Goal: Transaction & Acquisition: Purchase product/service

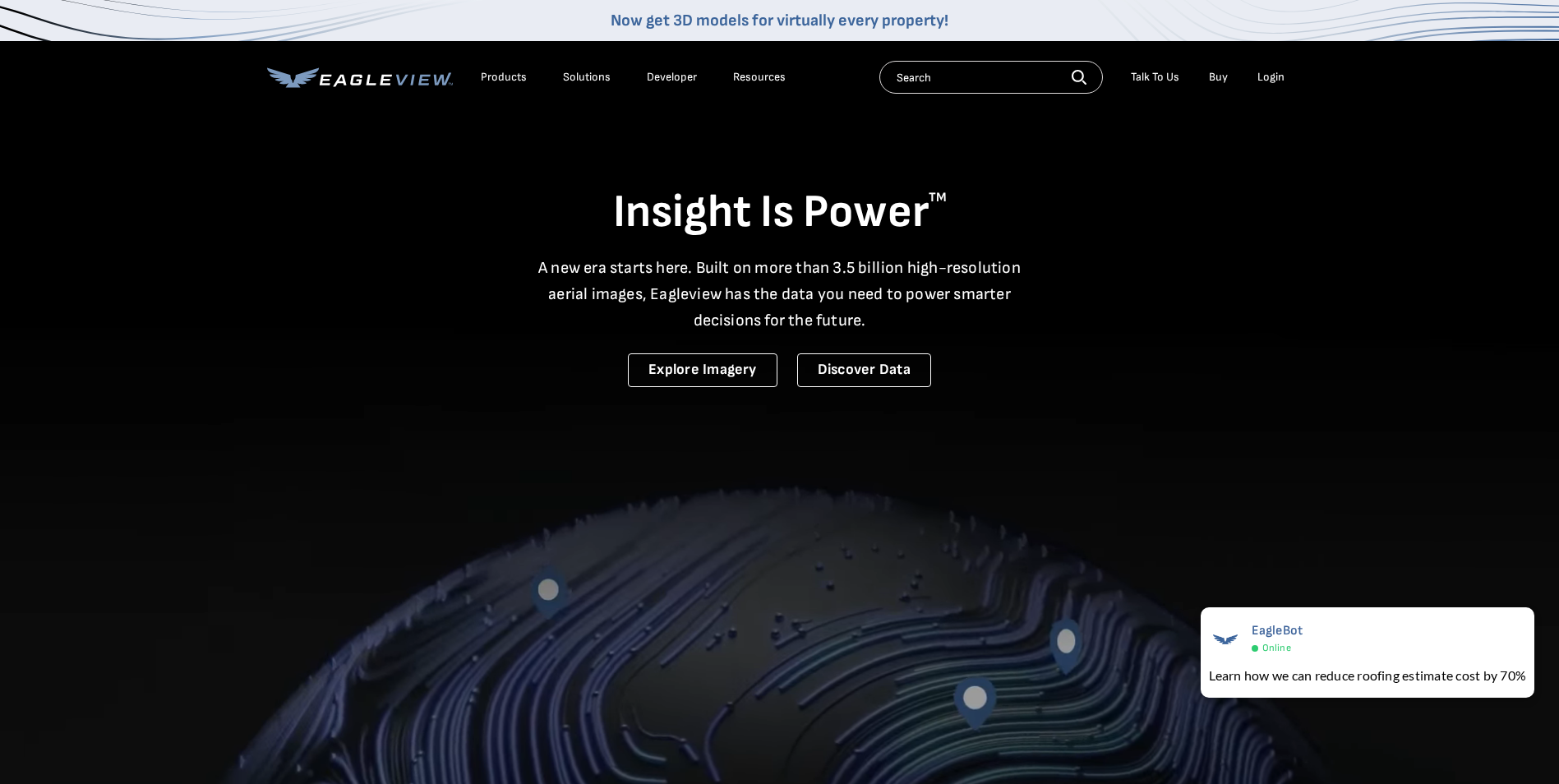
click at [1263, 73] on div "Login" at bounding box center [1271, 77] width 27 height 15
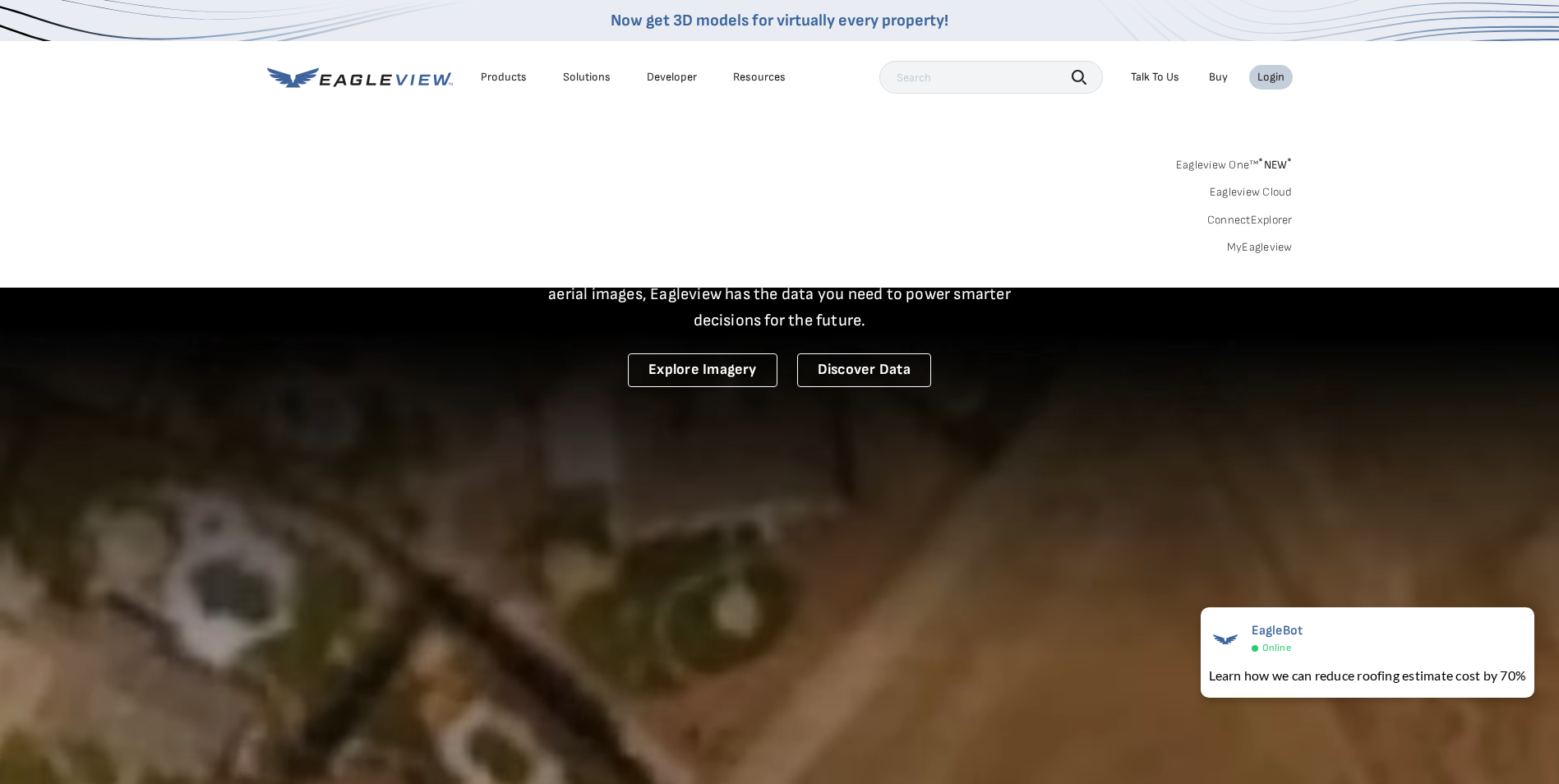
click at [1243, 245] on link "MyEagleview" at bounding box center [1260, 247] width 66 height 15
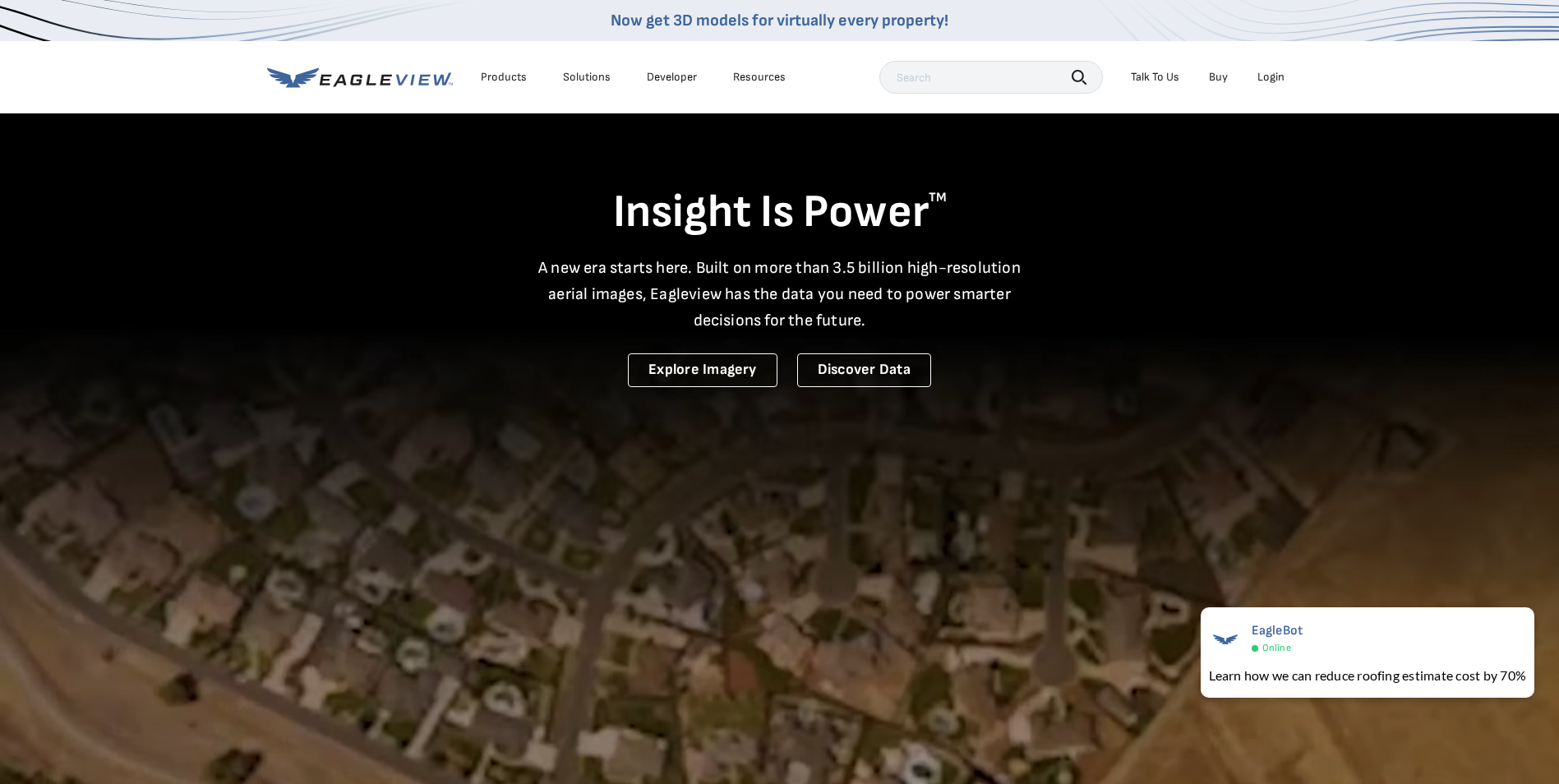
click at [1273, 76] on div "Login" at bounding box center [1271, 77] width 27 height 15
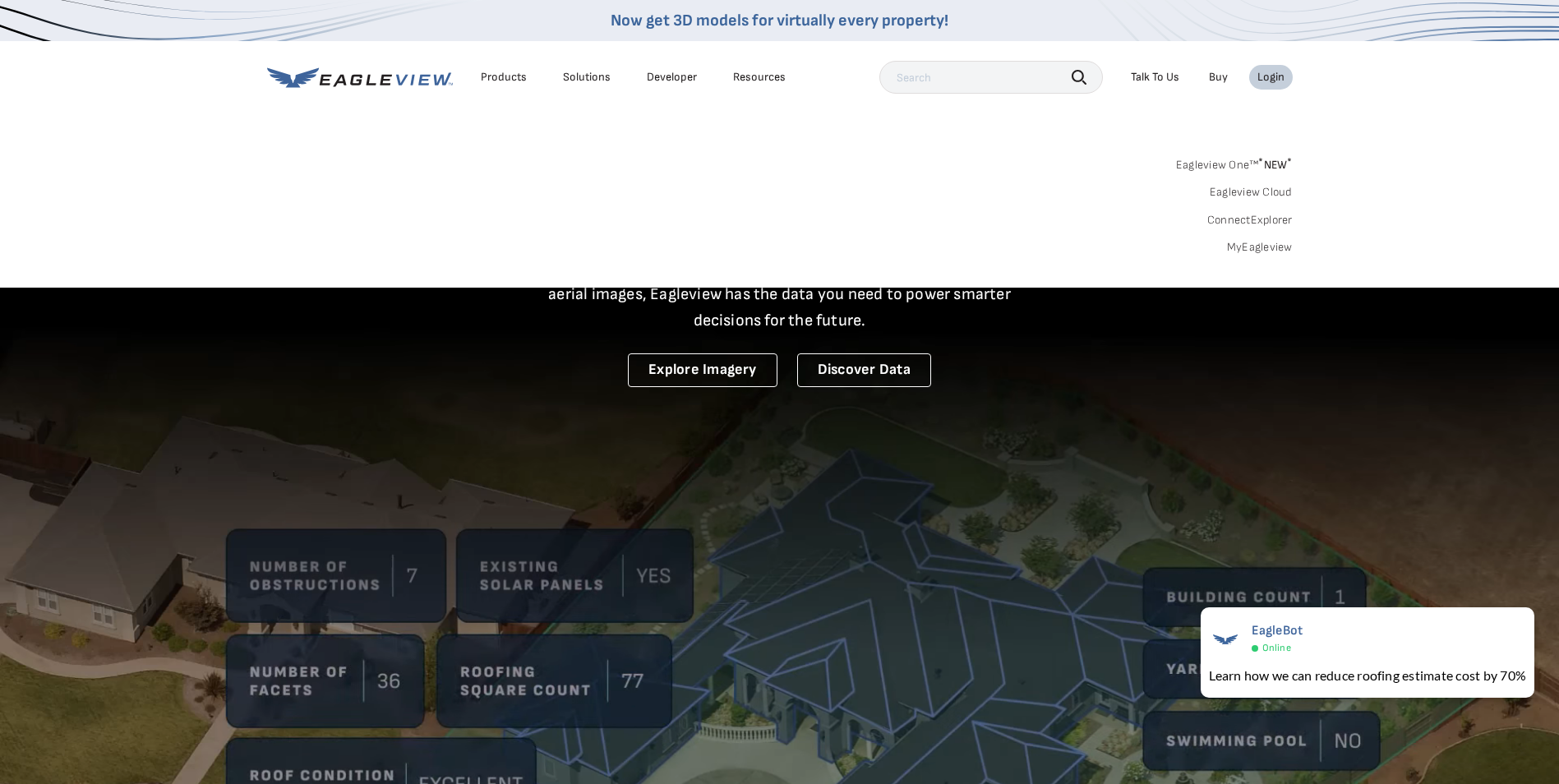
click at [1252, 249] on link "MyEagleview" at bounding box center [1260, 247] width 66 height 15
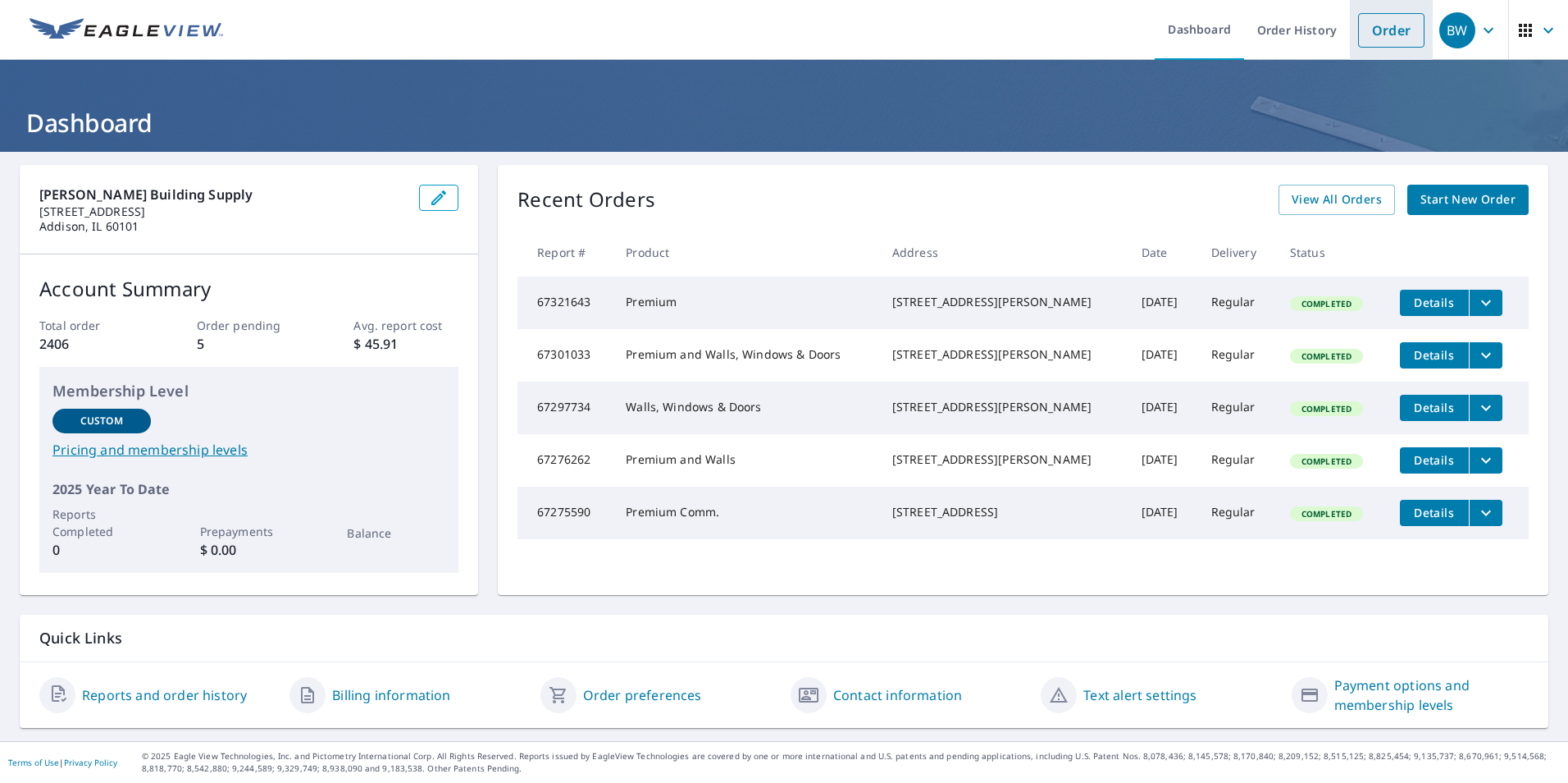
click at [1369, 27] on link "Order" at bounding box center [1392, 29] width 67 height 34
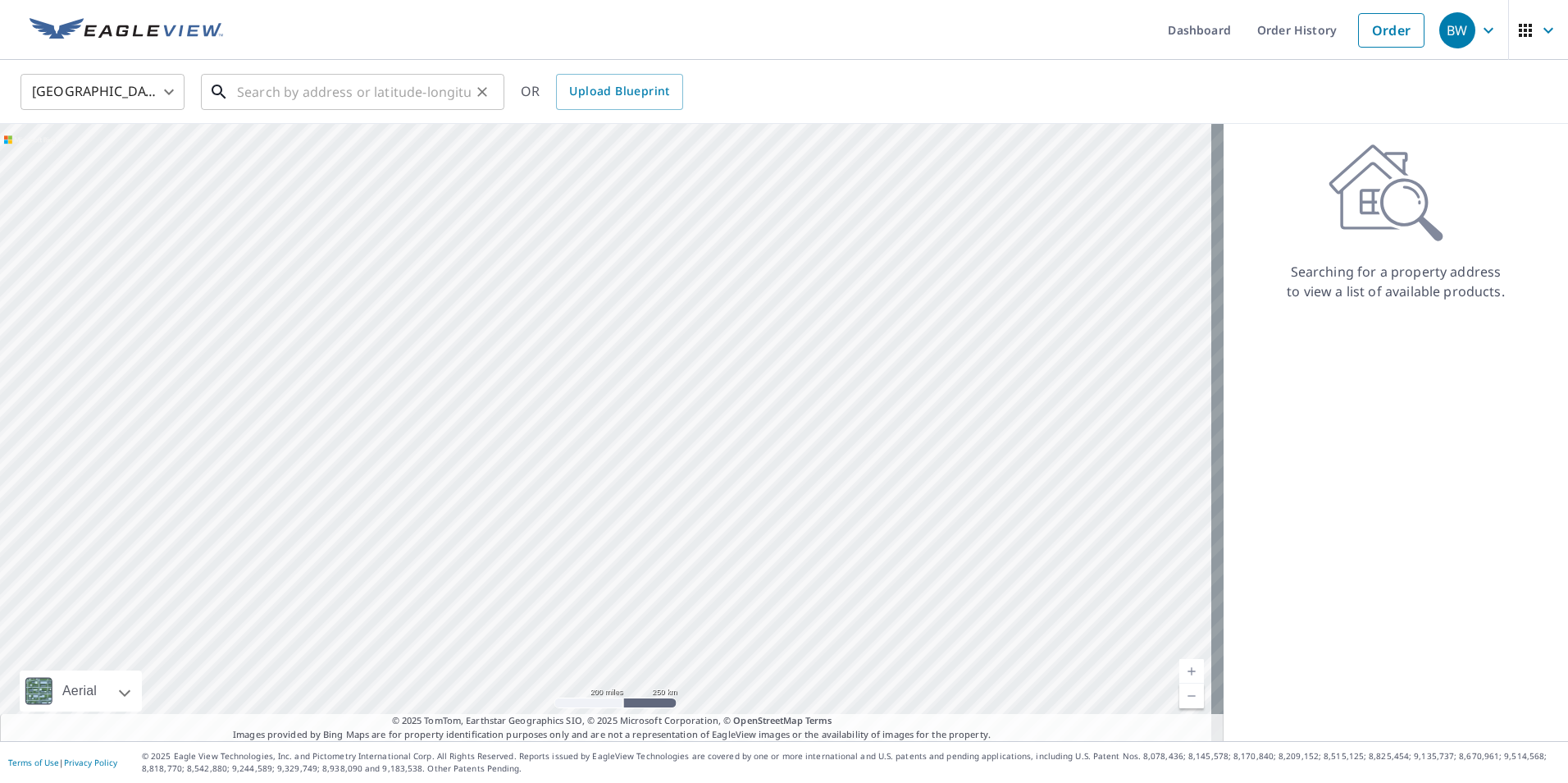
click at [256, 94] on input "text" at bounding box center [354, 91] width 234 height 46
paste input "ROOF EAGLEVI"
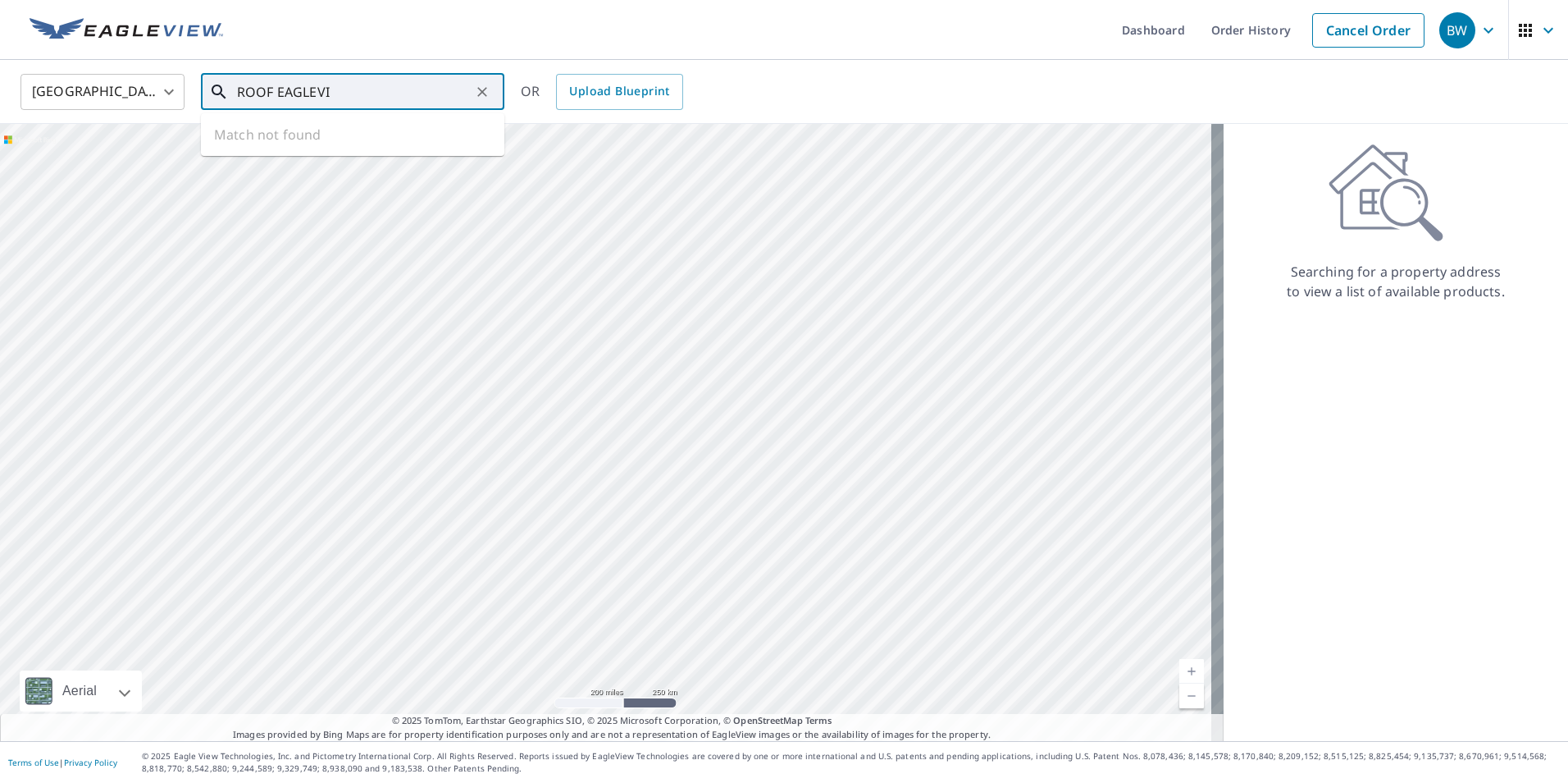
drag, startPoint x: 341, startPoint y: 99, endPoint x: 51, endPoint y: 63, distance: 292.2
click at [51, 63] on div "United States US ​ ROOF EAGLEVI ​ Match not found OR Upload Blueprint" at bounding box center [784, 91] width 1568 height 64
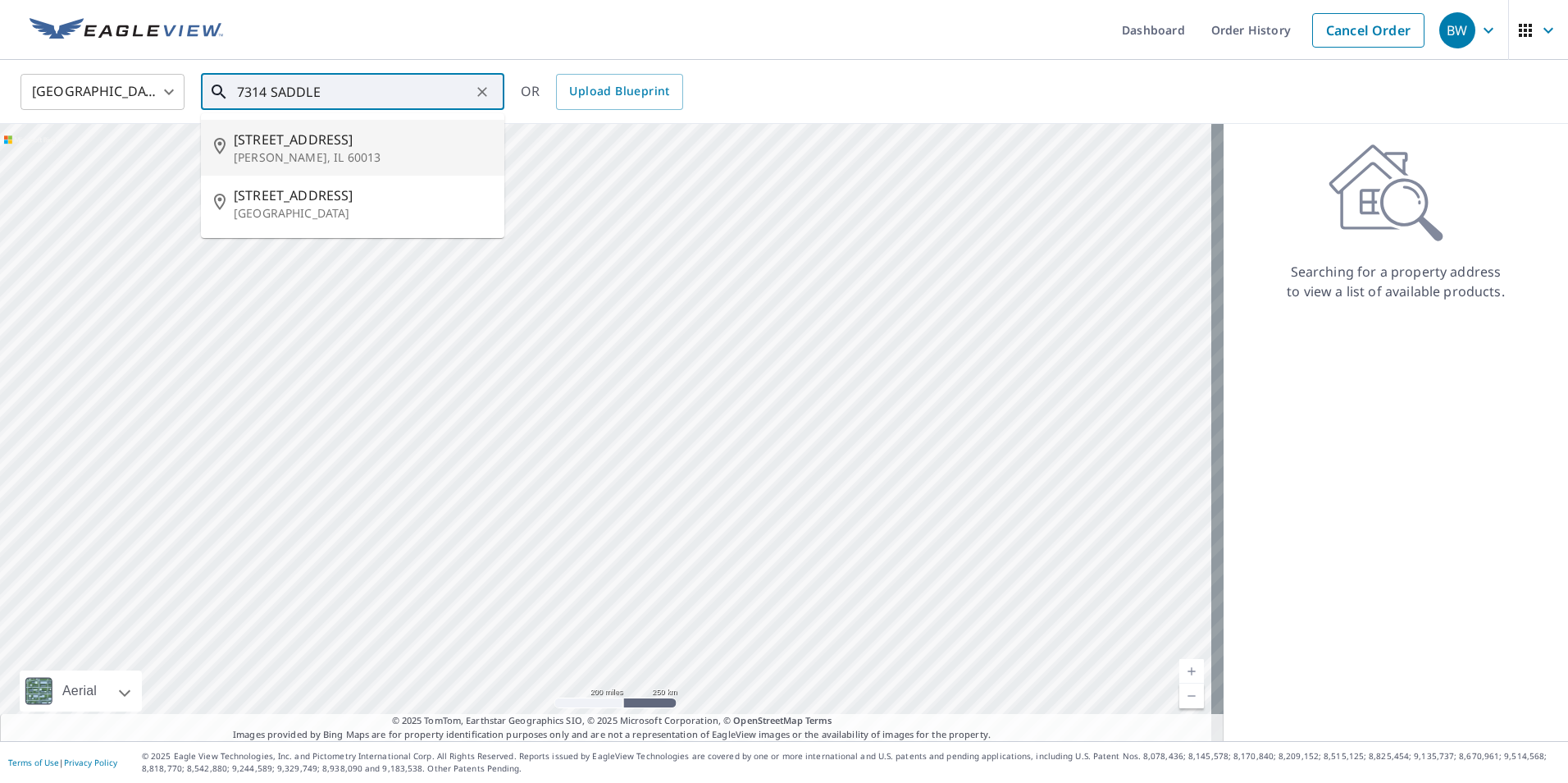
click at [320, 139] on span "7314 Saddle Oaks Dr" at bounding box center [362, 139] width 258 height 20
type input "7314 Saddle Oaks Dr Cary, IL 60013"
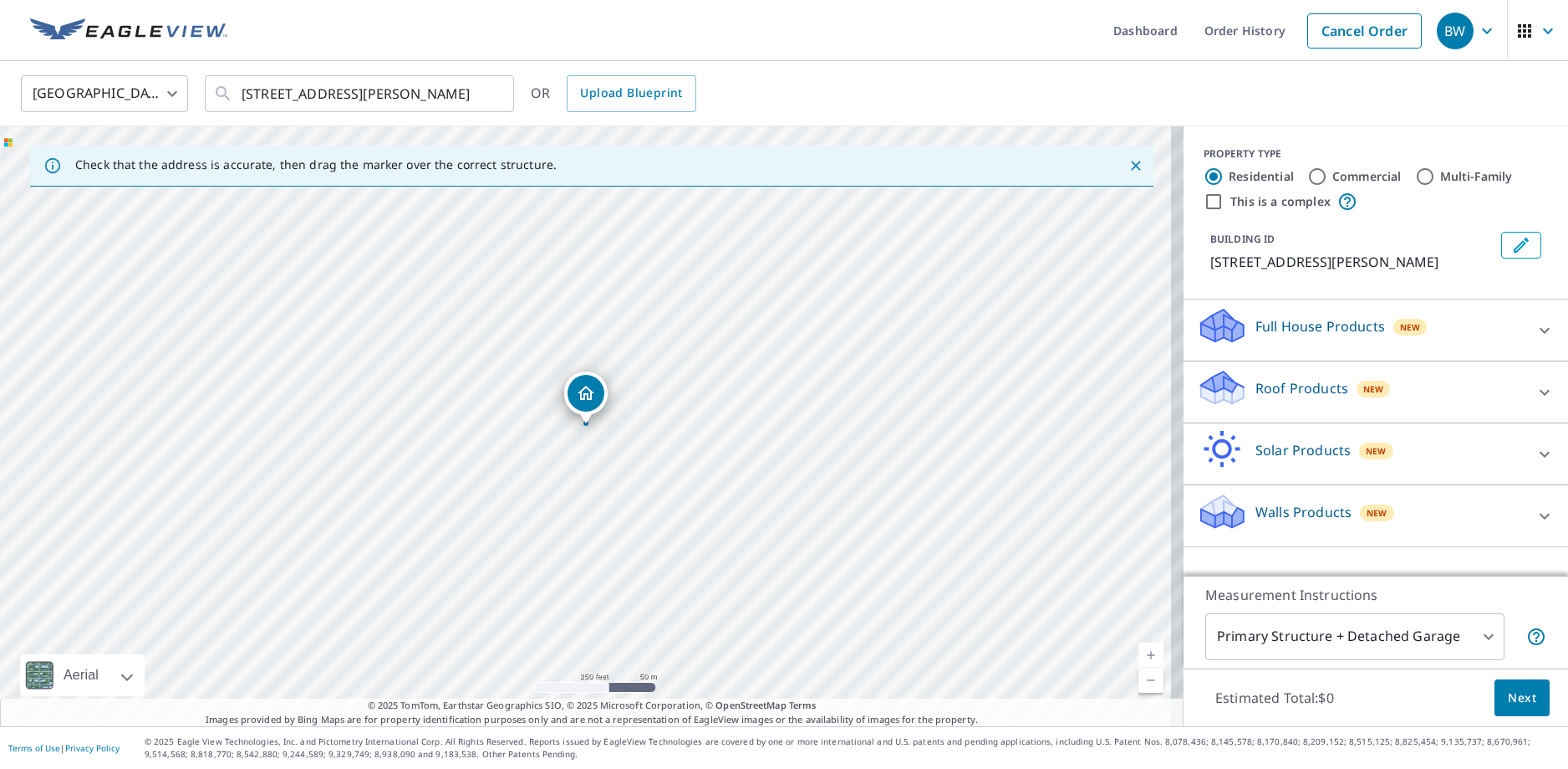
click at [1266, 384] on p "Roof Products" at bounding box center [1302, 387] width 93 height 20
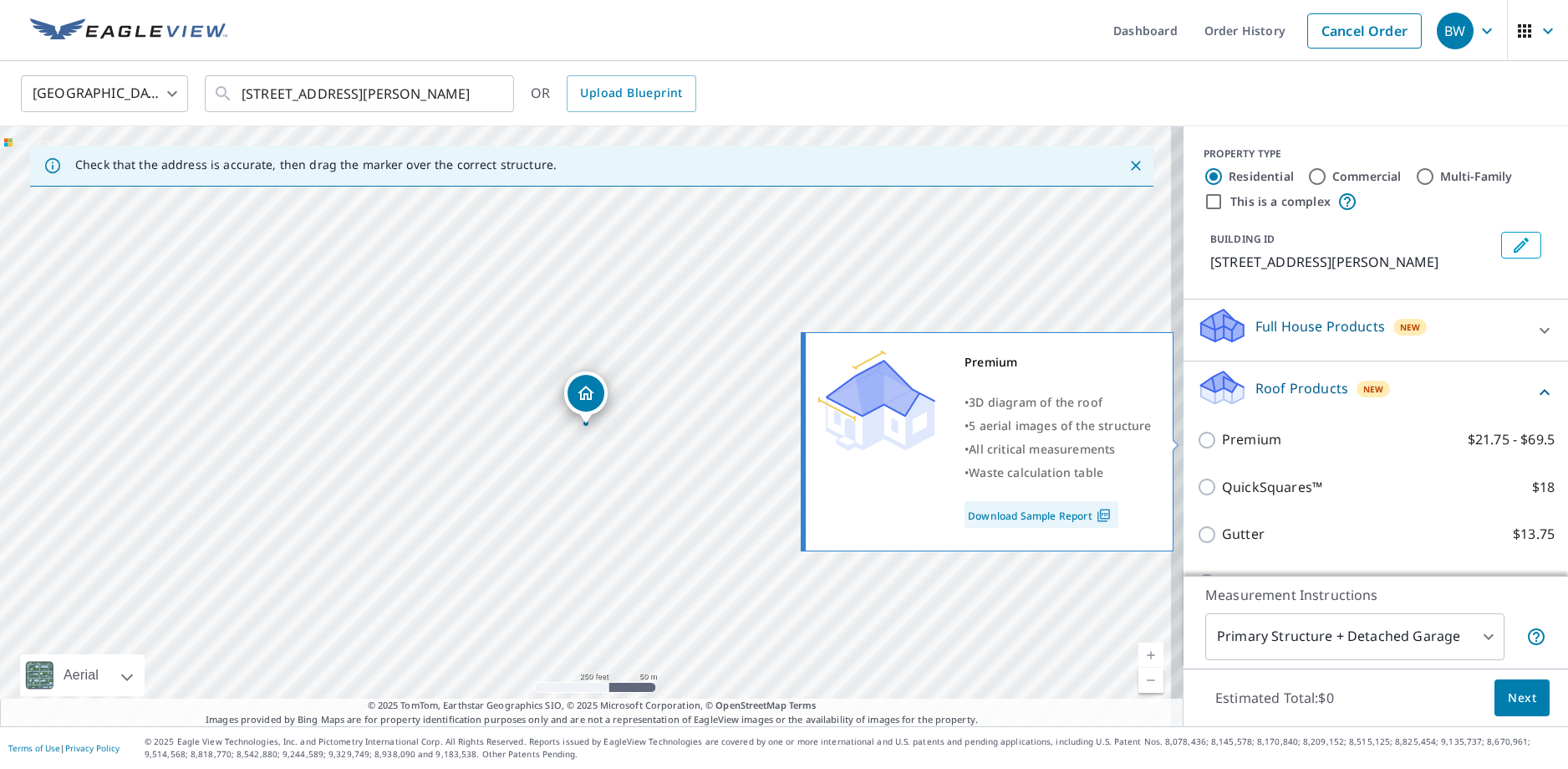
click at [1233, 441] on p "Premium" at bounding box center [1251, 439] width 59 height 21
click at [1222, 441] on input "Premium $21.75 - $69.5" at bounding box center [1209, 439] width 25 height 20
checkbox input "true"
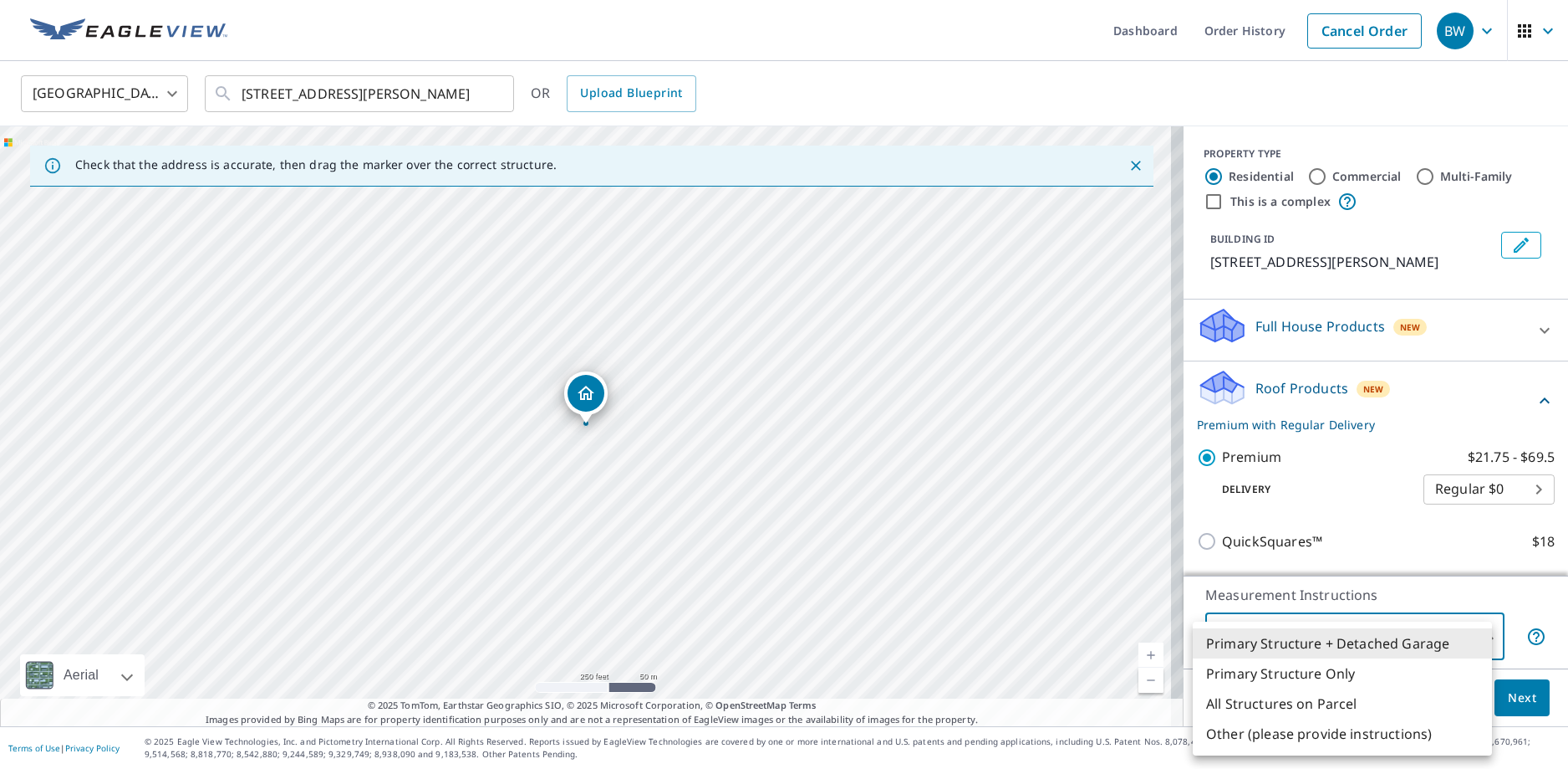
click at [1474, 639] on body "BW BW Dashboard Order History Cancel Order BW United States US ​ 7314 Saddle Oa…" at bounding box center [784, 384] width 1568 height 769
click at [1343, 702] on li "All Structures on Parcel" at bounding box center [1342, 703] width 299 height 30
type input "3"
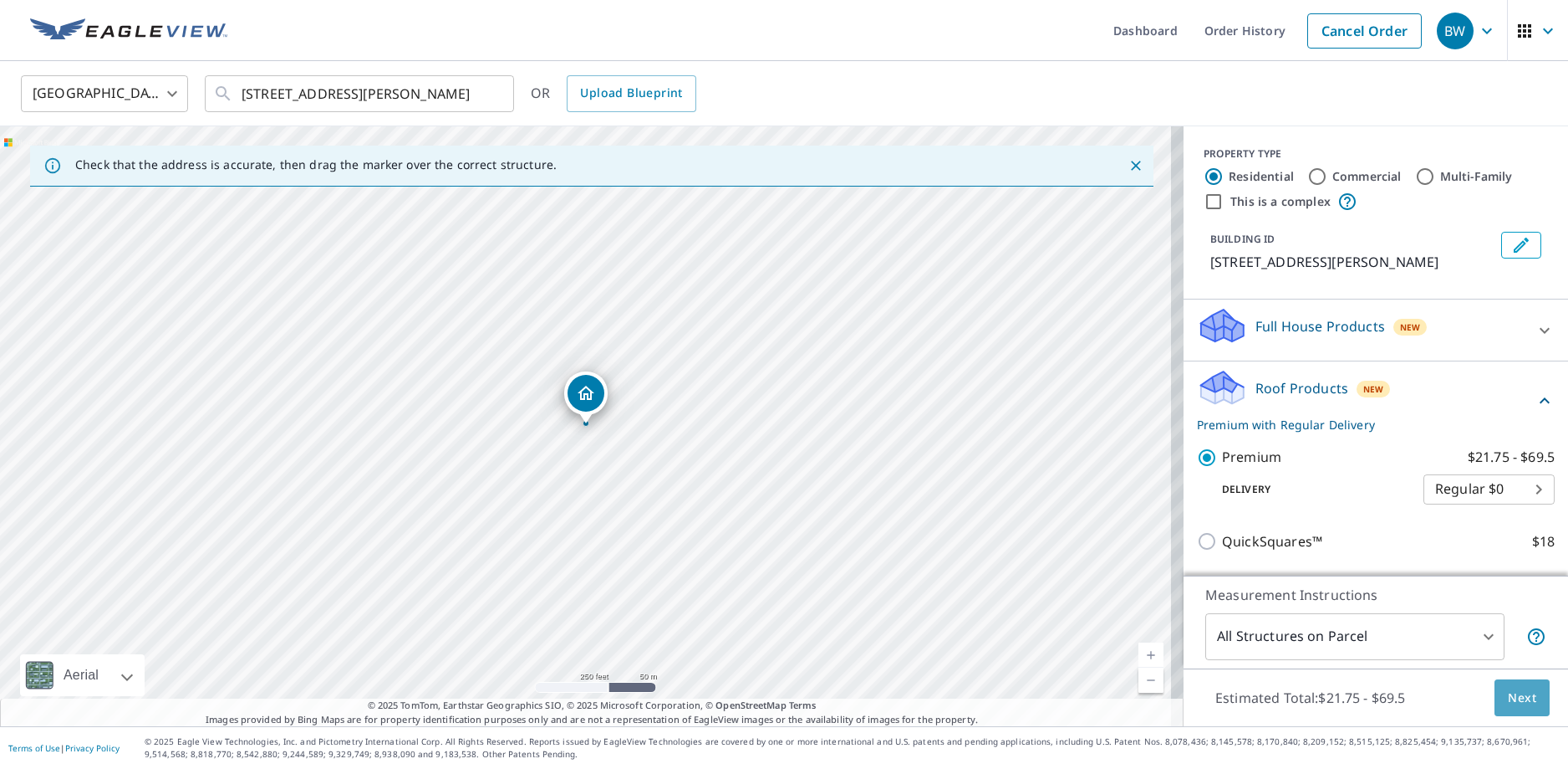
click at [1508, 702] on span "Next" at bounding box center [1522, 697] width 28 height 21
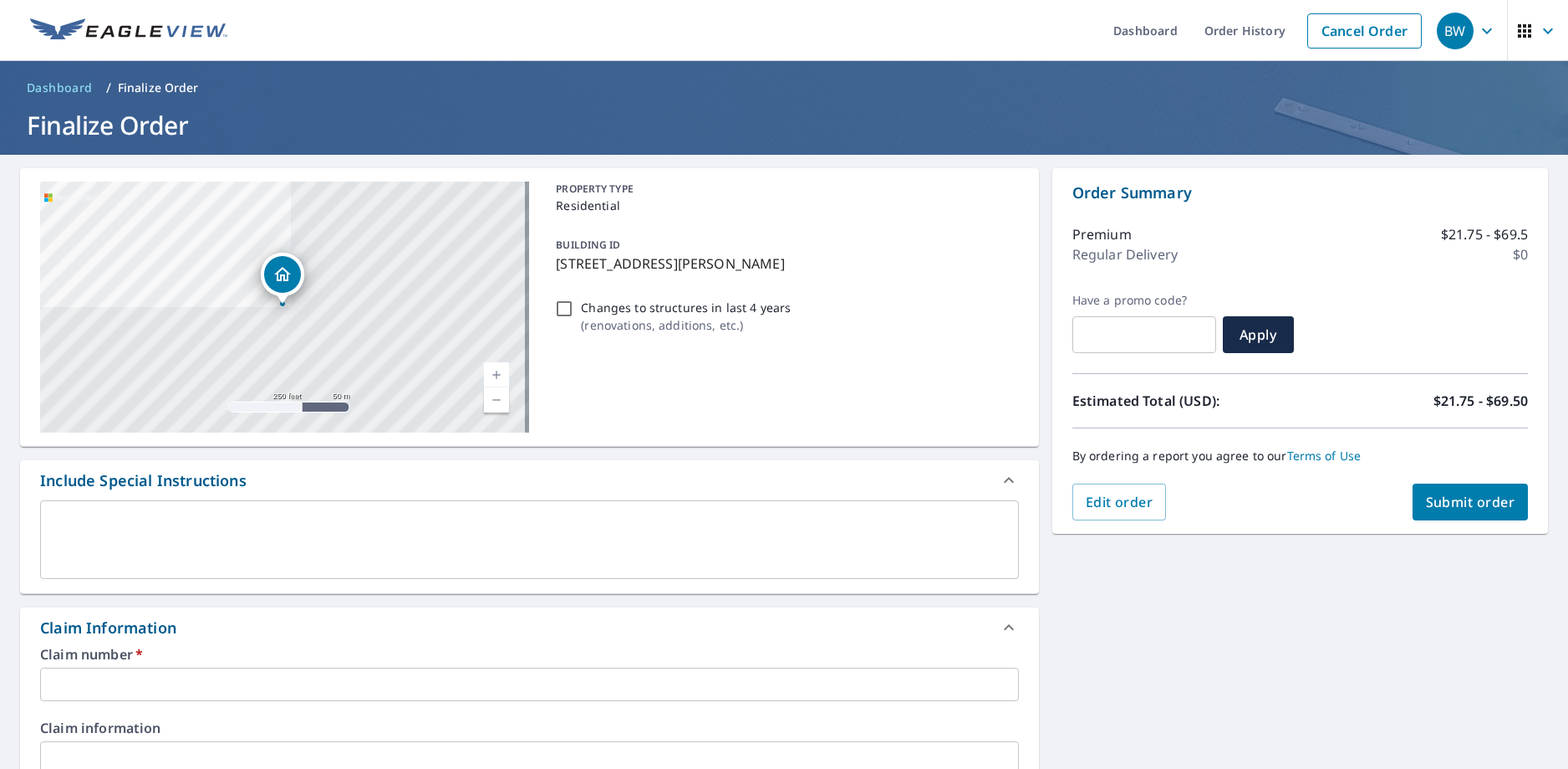
scroll to position [167, 0]
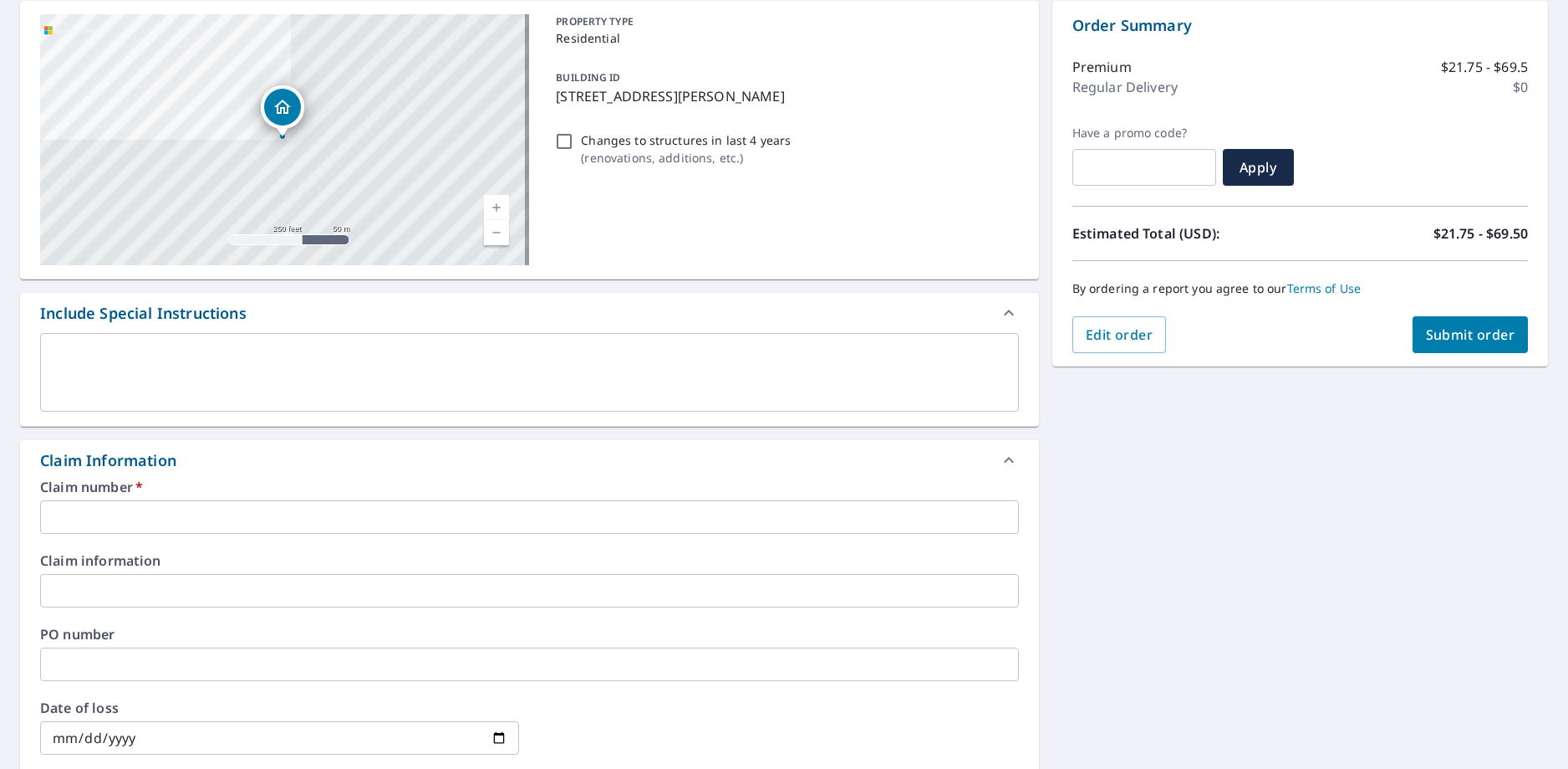
click at [188, 512] on input "text" at bounding box center [529, 516] width 979 height 33
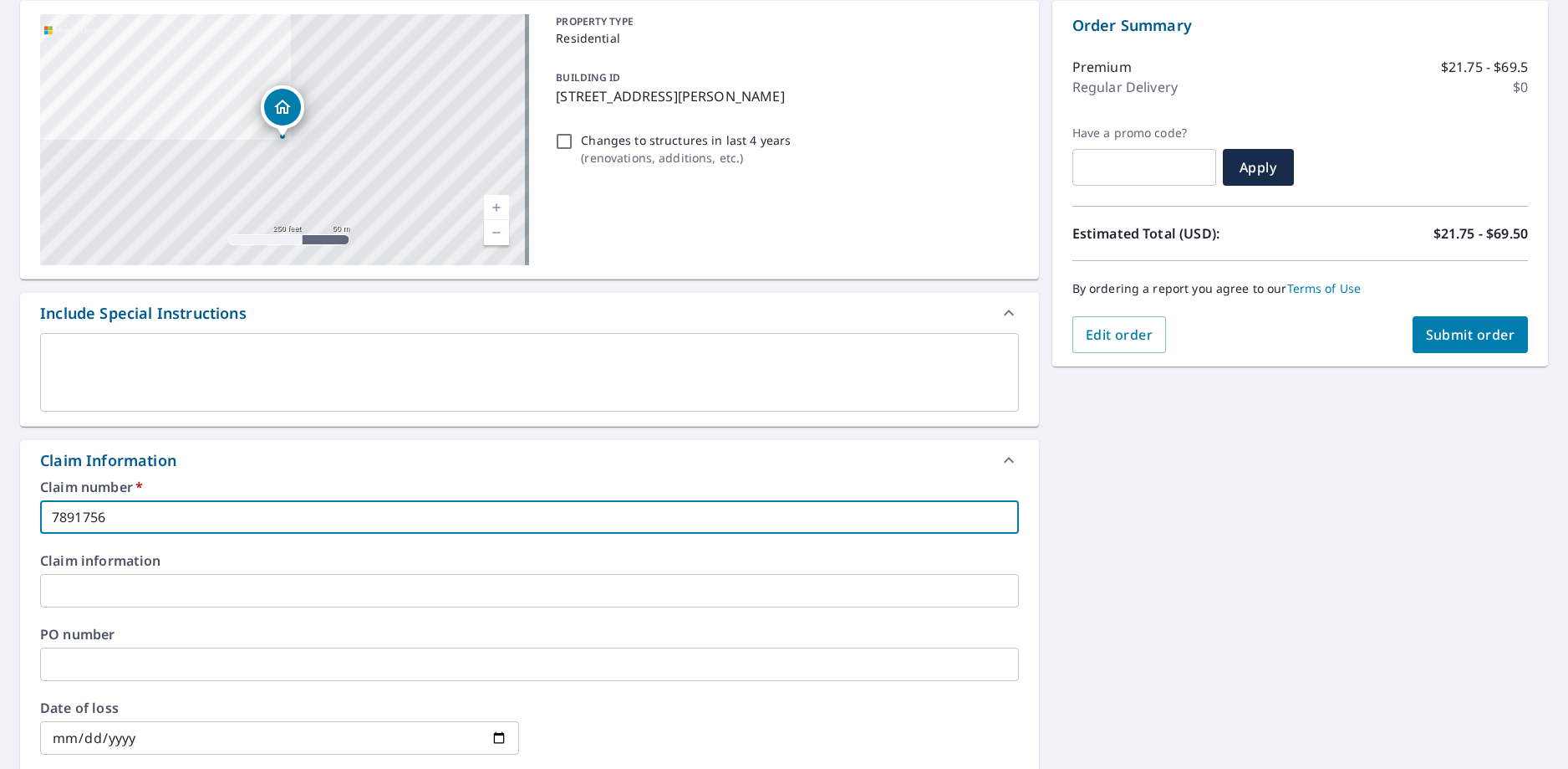
type input "7891756"
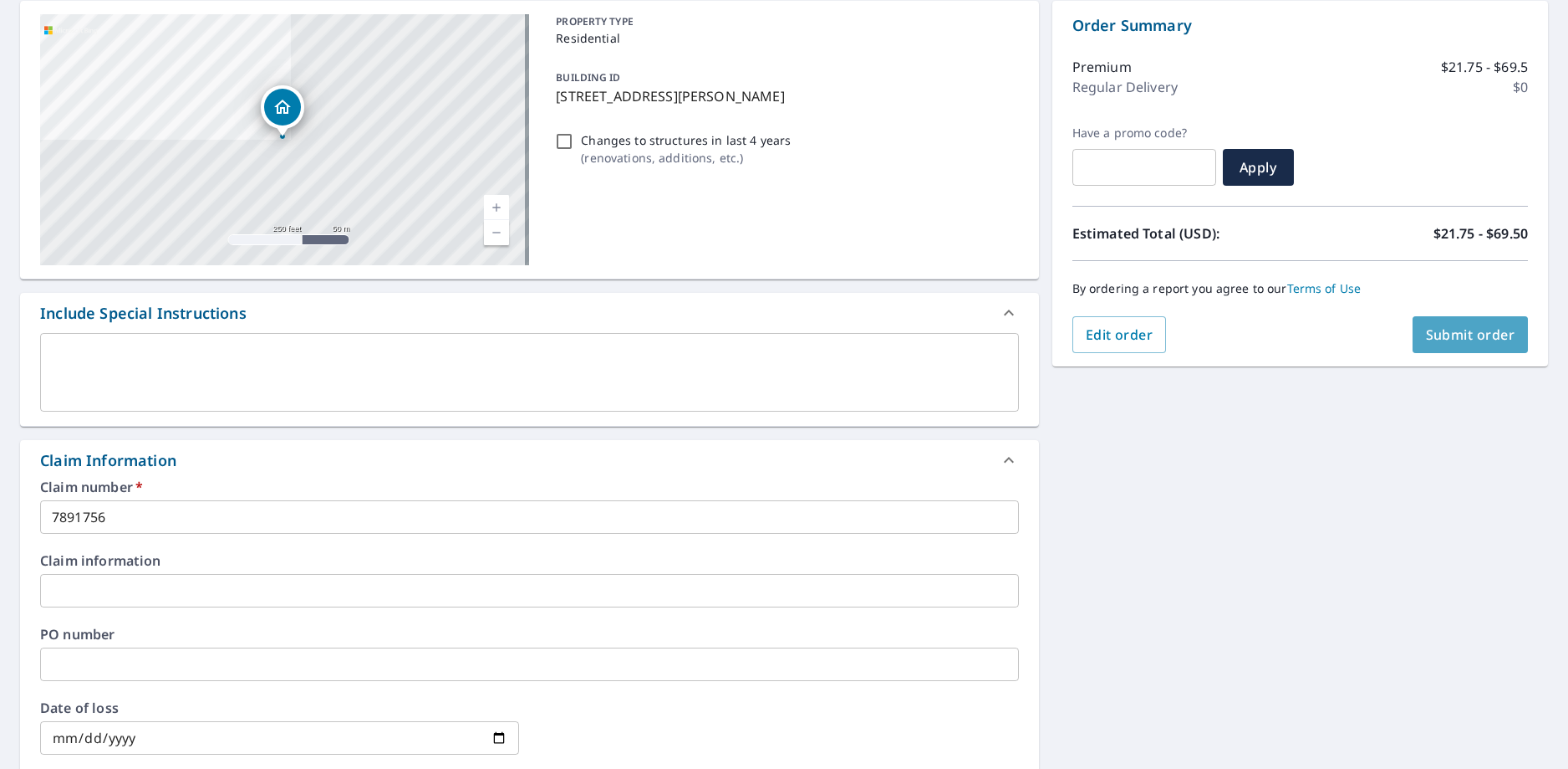
click at [1480, 342] on span "Submit order" at bounding box center [1470, 335] width 90 height 18
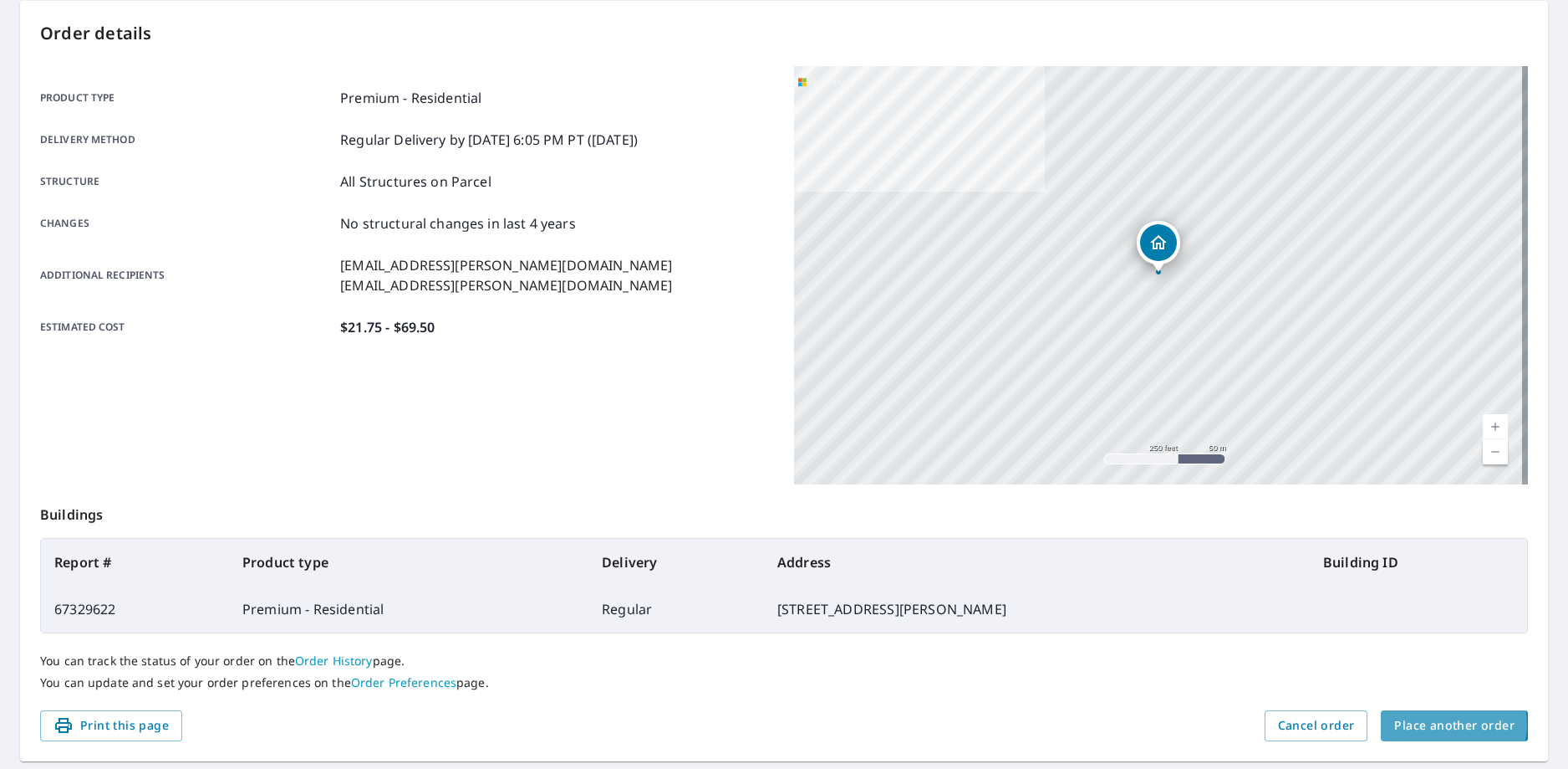
click at [1426, 724] on span "Place another order" at bounding box center [1454, 725] width 121 height 21
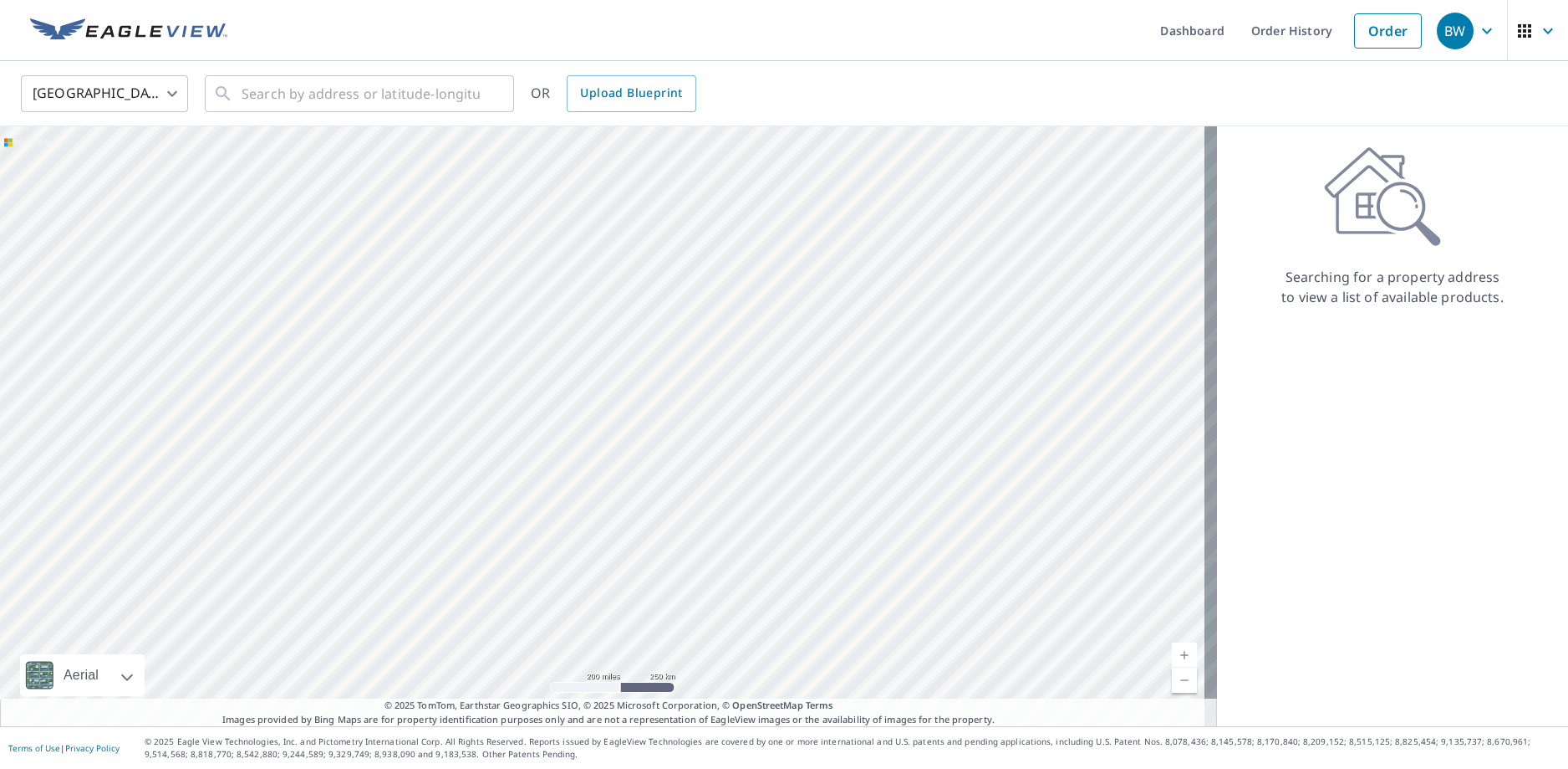
click at [1482, 29] on icon "button" at bounding box center [1487, 31] width 10 height 6
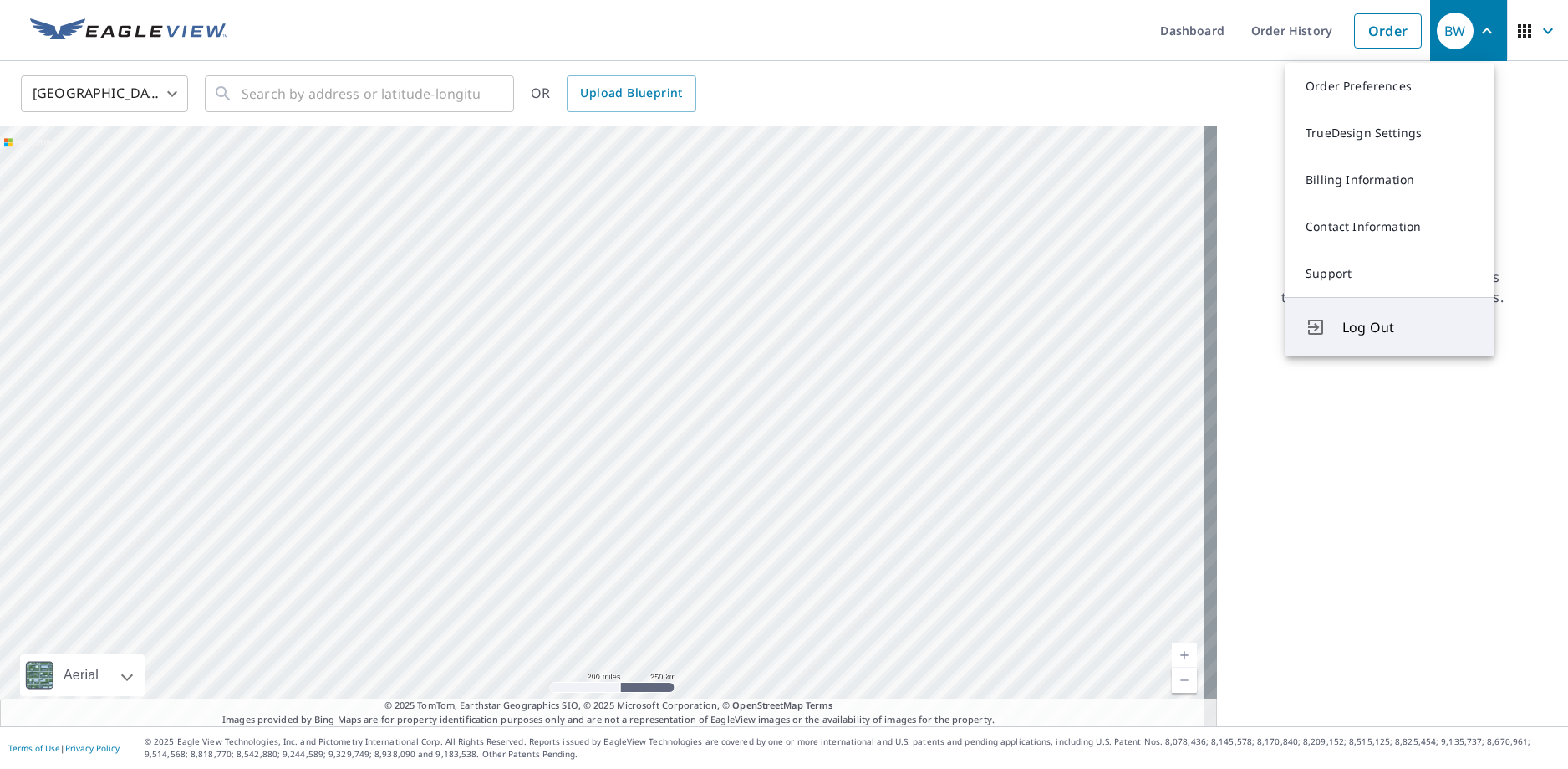
click at [1341, 325] on button "Log Out" at bounding box center [1389, 326] width 209 height 59
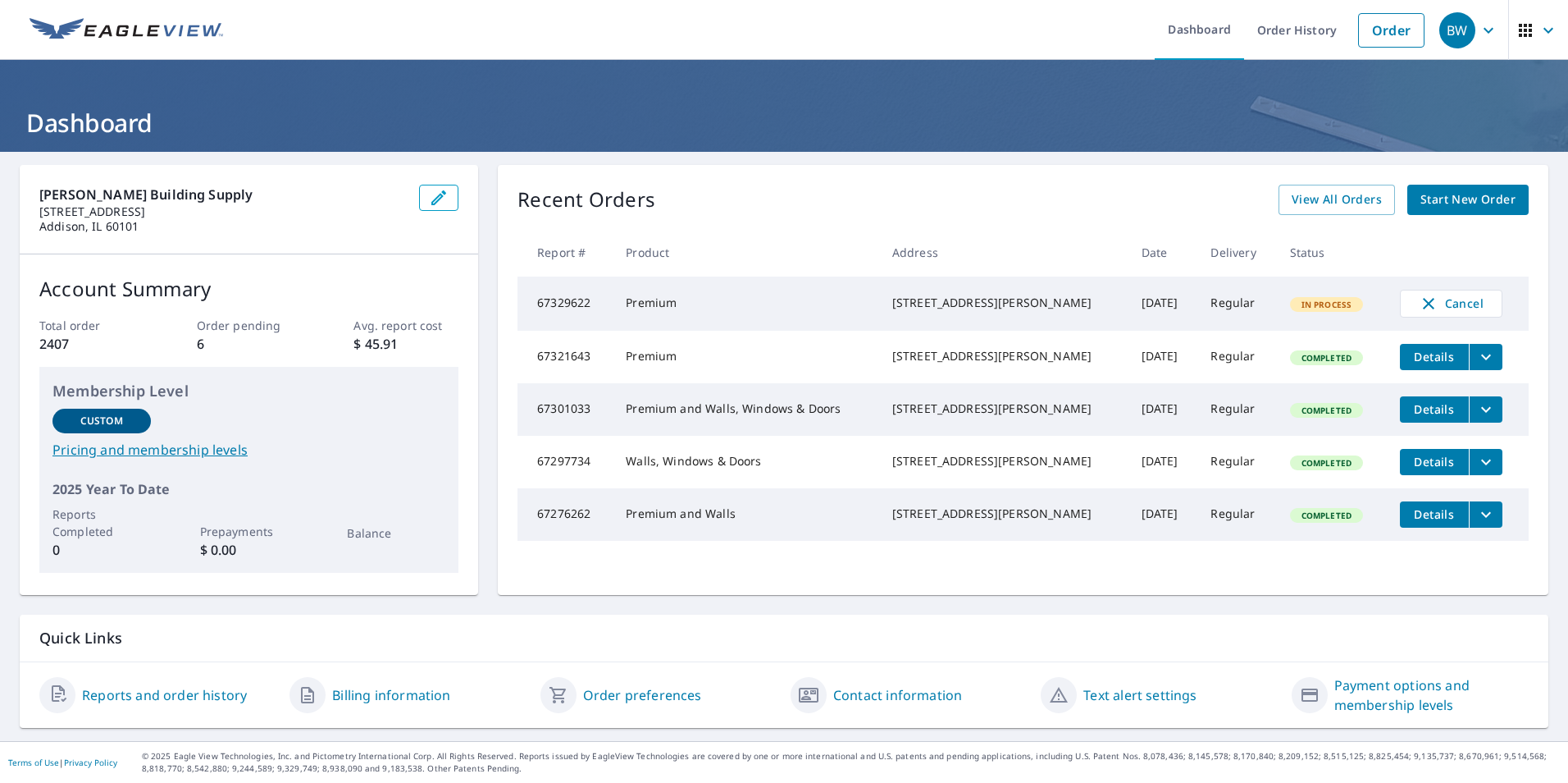
click at [1292, 305] on span "In Process" at bounding box center [1327, 305] width 71 height 12
click at [962, 306] on div "7314 Saddle Oaks Dr Cary, IL 60013" at bounding box center [1004, 303] width 223 height 17
click at [1040, 311] on div "7314 Saddle Oaks Dr Cary, IL 60013" at bounding box center [1004, 303] width 223 height 17
click at [1128, 318] on td "Sep 08, 2025" at bounding box center [1163, 303] width 70 height 54
click at [618, 699] on link "Order preferences" at bounding box center [641, 695] width 119 height 20
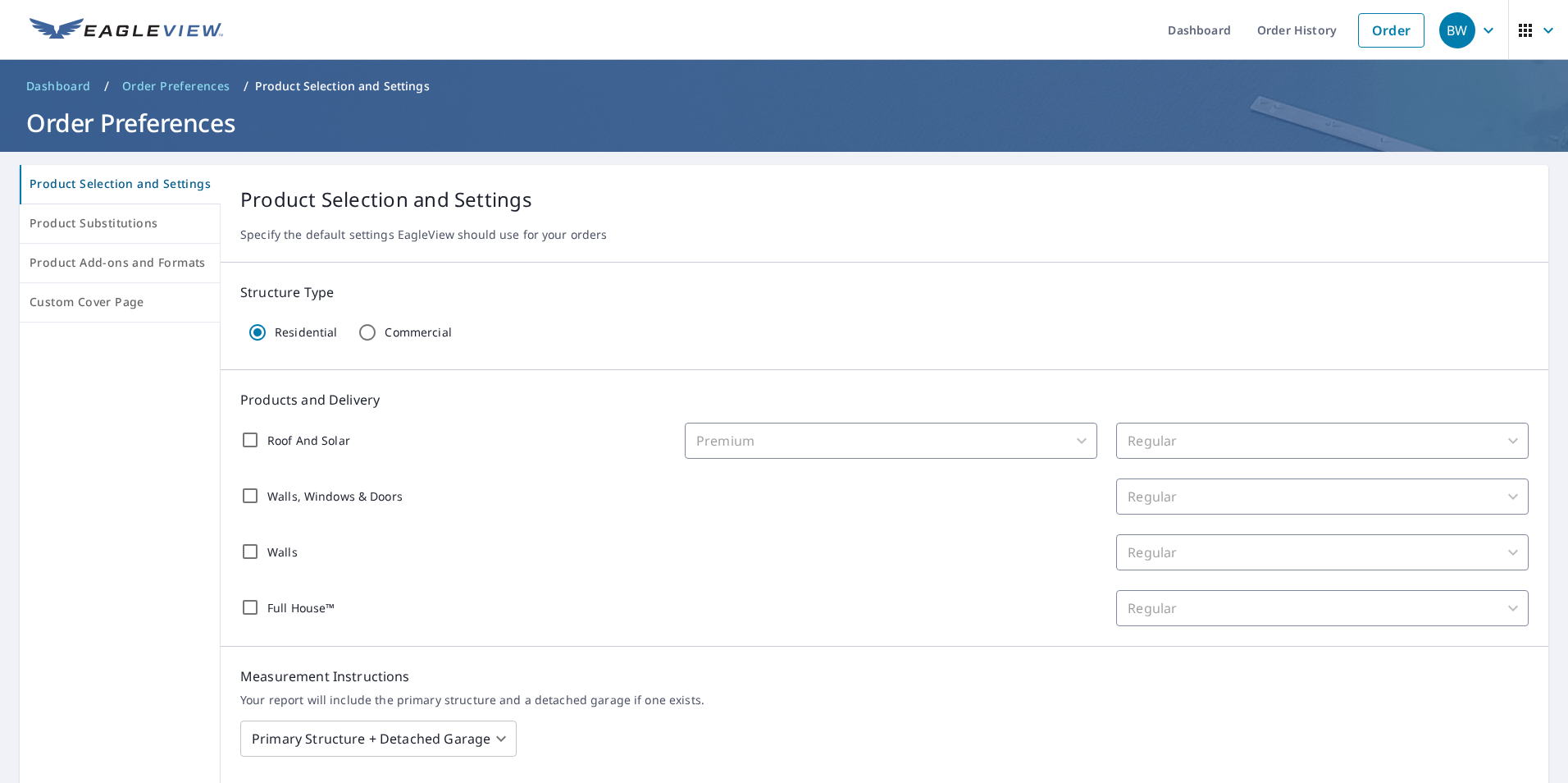
click at [59, 93] on span "Dashboard" at bounding box center [59, 86] width 65 height 17
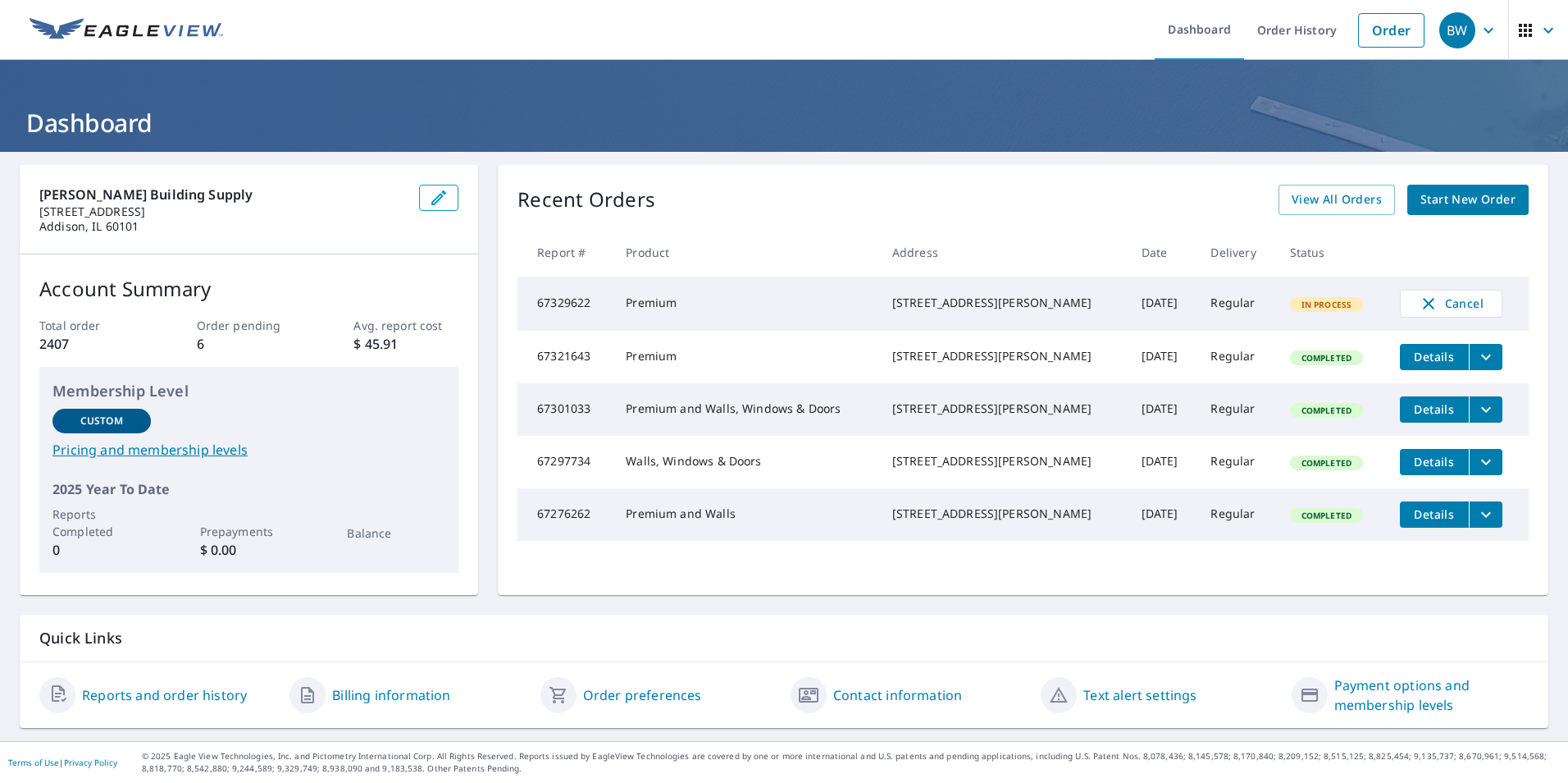
click at [197, 696] on link "Reports and order history" at bounding box center [165, 695] width 165 height 20
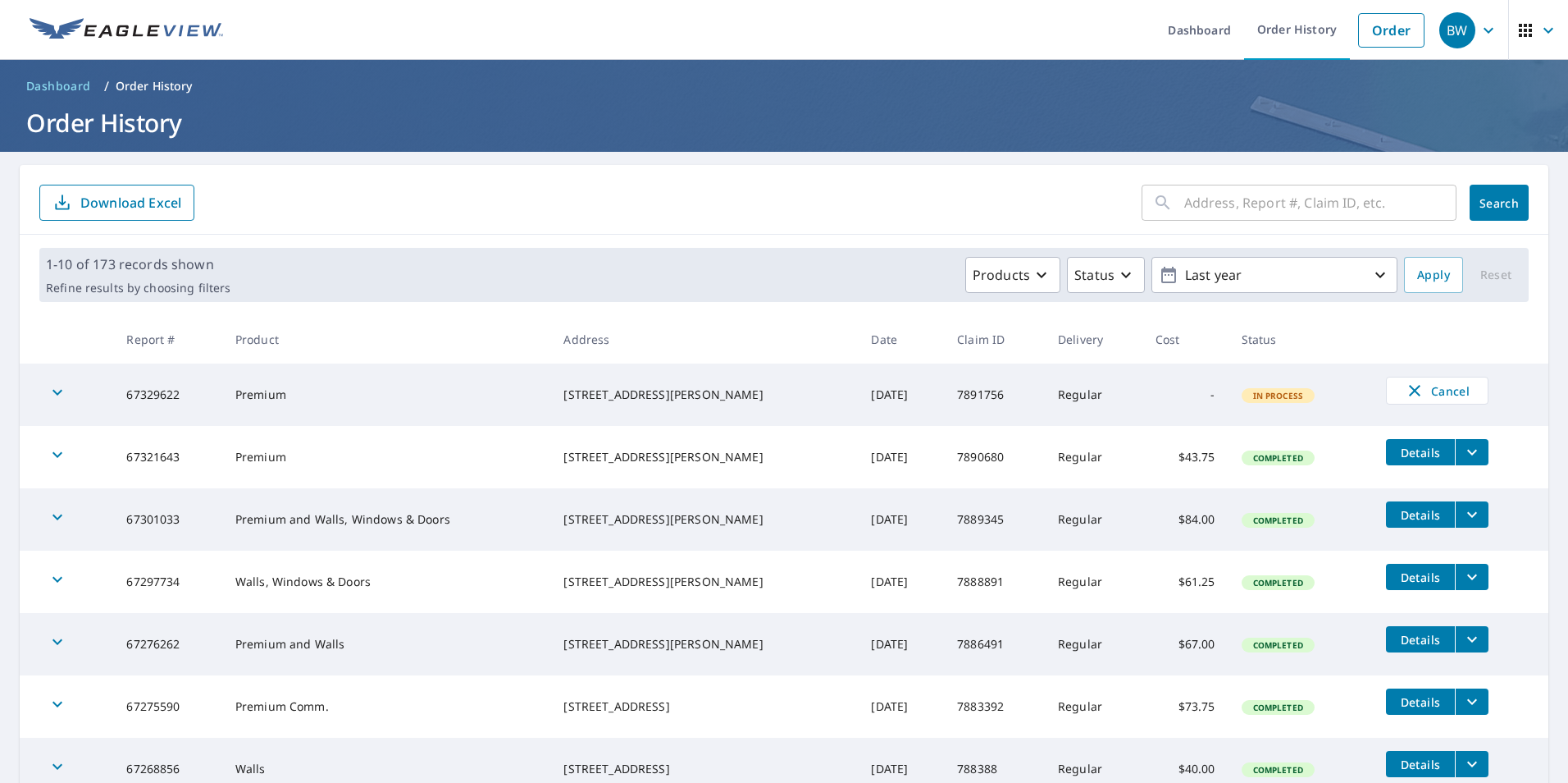
click at [1272, 396] on span "In Process" at bounding box center [1278, 396] width 71 height 12
drag, startPoint x: 1167, startPoint y: 382, endPoint x: 1020, endPoint y: 390, distance: 147.2
click at [1164, 382] on td "-" at bounding box center [1185, 395] width 86 height 63
click at [1022, 391] on td "7891756" at bounding box center [994, 395] width 101 height 63
click at [972, 390] on td "7891756" at bounding box center [994, 395] width 101 height 63
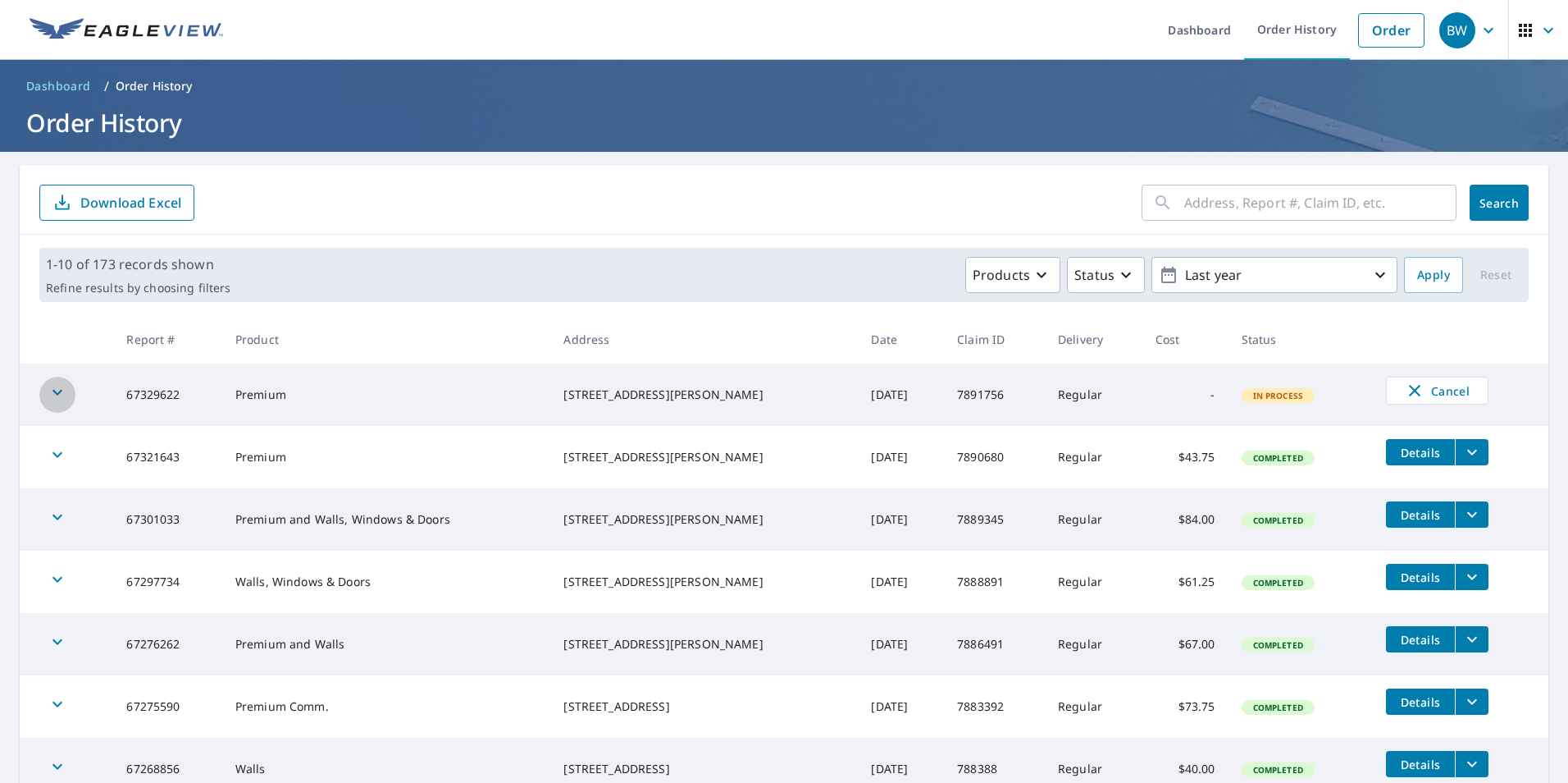
click at [58, 392] on icon "button" at bounding box center [58, 392] width 20 height 20
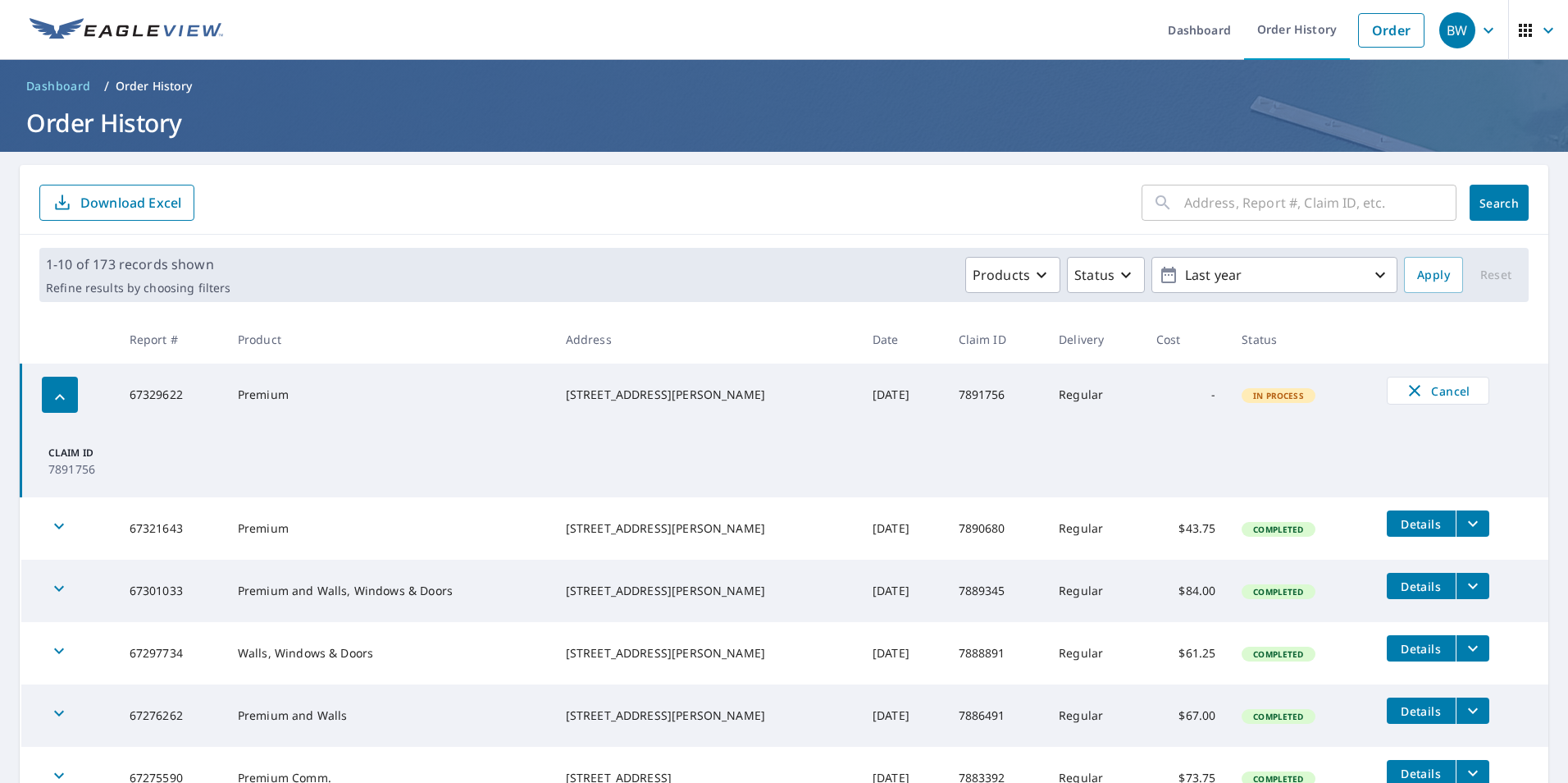
click at [955, 402] on td "7891756" at bounding box center [995, 395] width 101 height 63
click at [966, 399] on td "7891756" at bounding box center [995, 395] width 101 height 63
click at [69, 471] on p "7891756" at bounding box center [97, 469] width 98 height 18
click at [71, 447] on p "Claim ID" at bounding box center [97, 453] width 98 height 15
click at [1270, 33] on link "Order History" at bounding box center [1297, 29] width 106 height 60
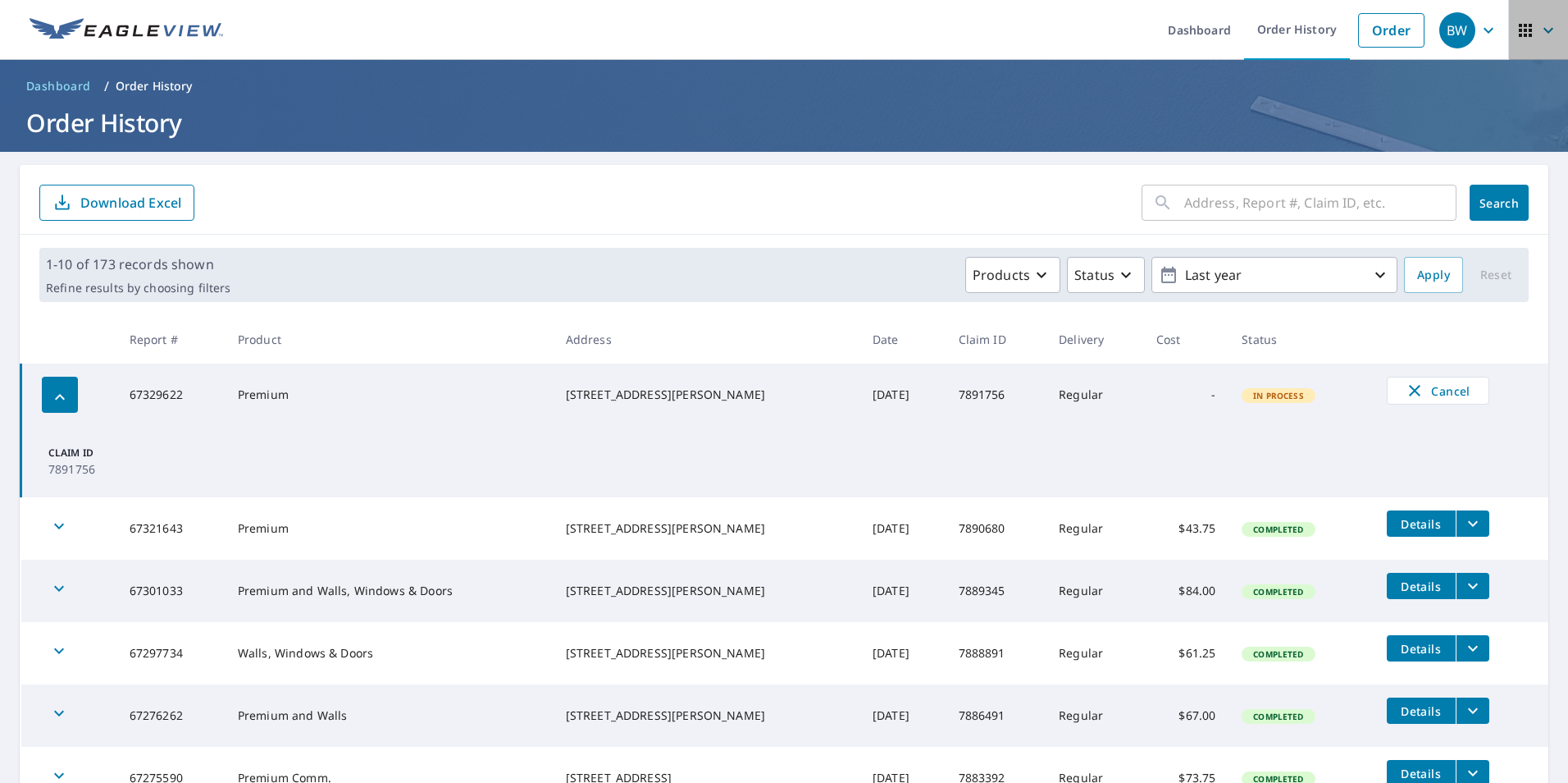
click at [1539, 27] on icon "button" at bounding box center [1548, 30] width 20 height 20
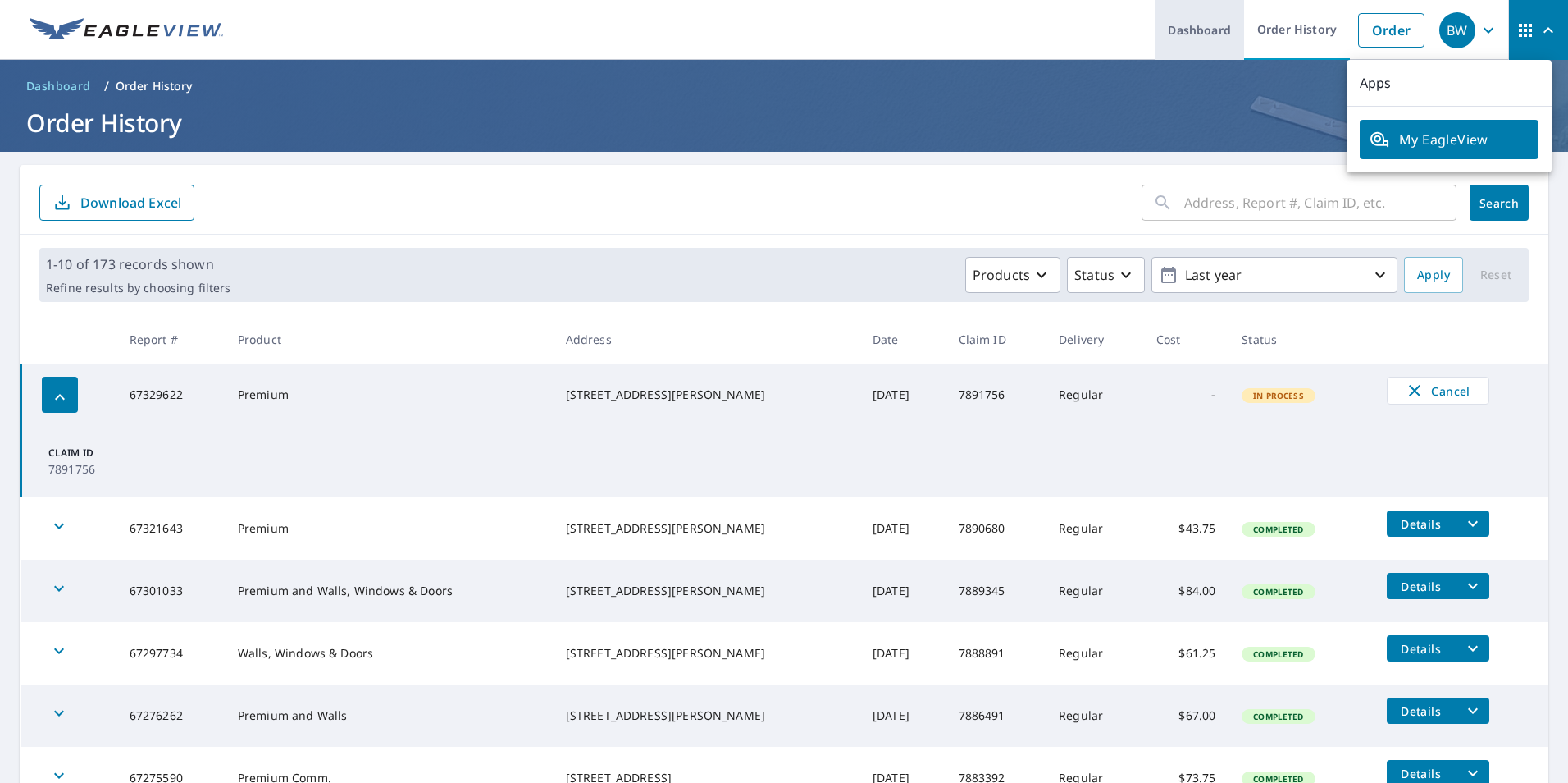
click at [1214, 26] on link "Dashboard" at bounding box center [1199, 29] width 89 height 60
